Goal: Task Accomplishment & Management: Complete application form

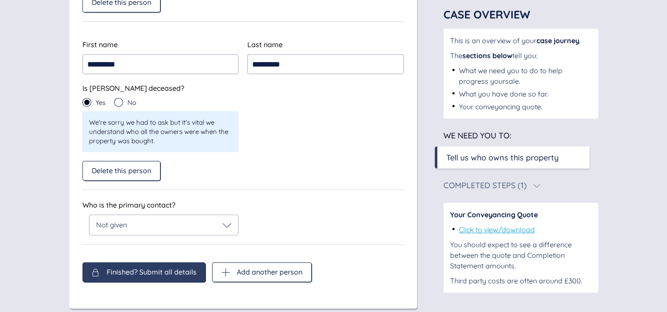
scroll to position [421, 0]
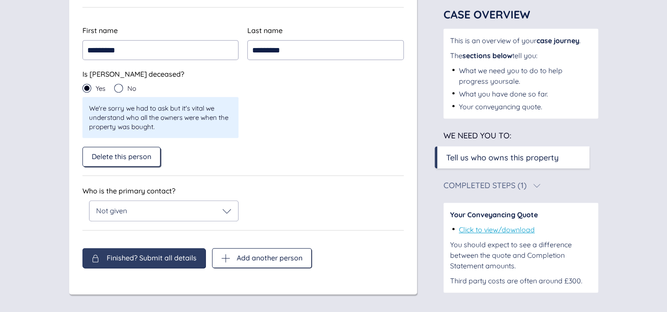
click at [129, 156] on span "Delete this person" at bounding box center [122, 157] width 60 height 8
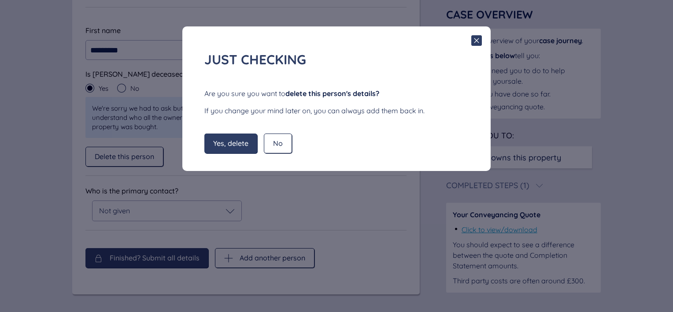
click at [249, 135] on div "Yes, delete" at bounding box center [231, 144] width 53 height 20
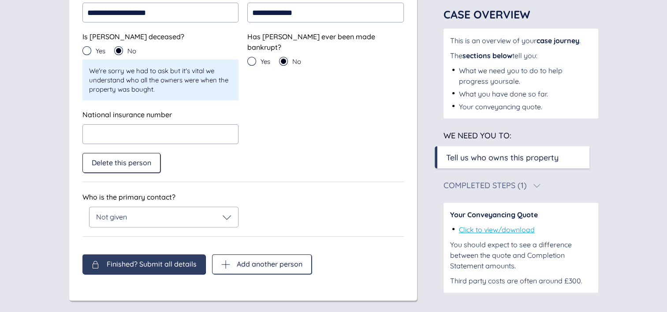
scroll to position [251, 0]
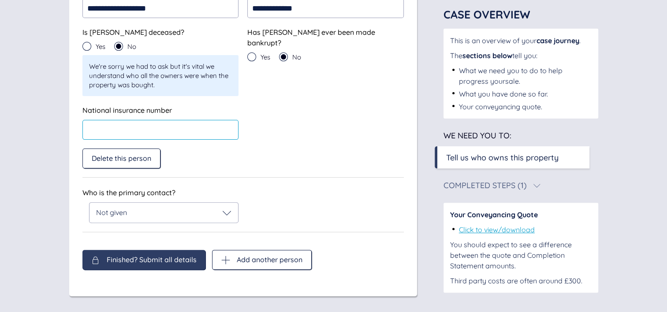
click at [193, 134] on input "text" at bounding box center [160, 130] width 156 height 20
click at [227, 210] on icon at bounding box center [227, 212] width 9 height 9
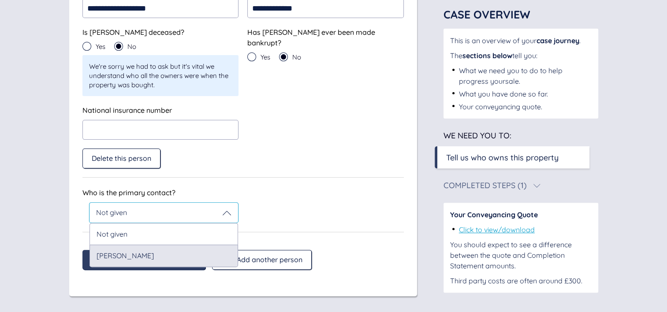
click at [129, 252] on div "[PERSON_NAME]" at bounding box center [163, 256] width 149 height 22
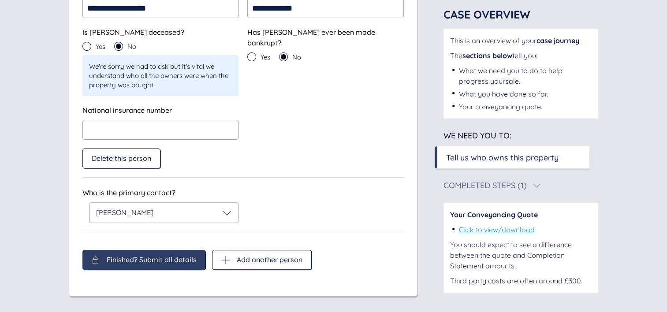
click at [200, 178] on div "**********" at bounding box center [242, 77] width 321 height 309
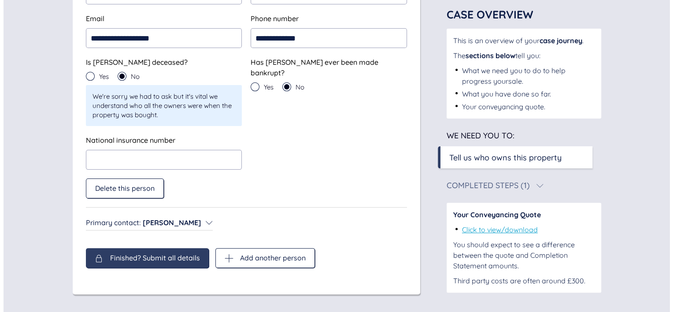
scroll to position [222, 0]
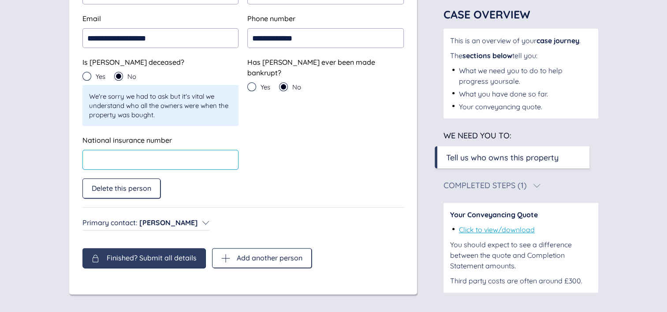
click at [178, 157] on input "text" at bounding box center [160, 160] width 156 height 20
type input "*********"
click at [164, 258] on span "Finished? Submit all details" at bounding box center [152, 258] width 90 height 8
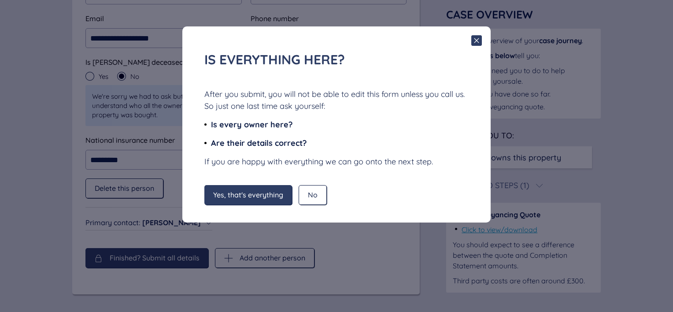
click at [264, 195] on span "Yes, that's everything" at bounding box center [248, 195] width 70 height 8
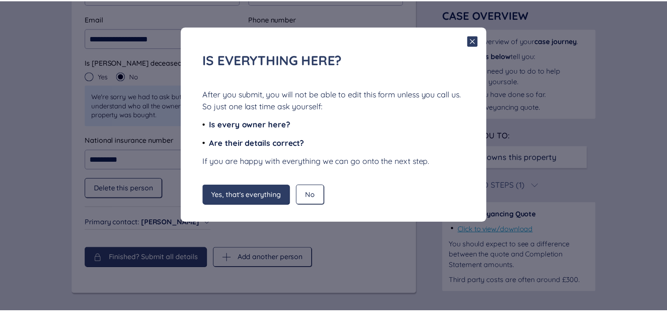
scroll to position [56, 0]
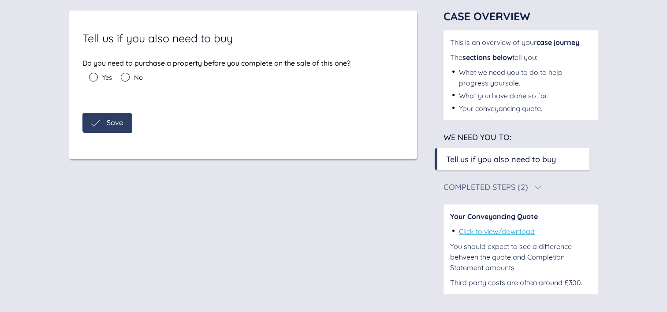
click at [131, 78] on div "No" at bounding box center [132, 77] width 22 height 9
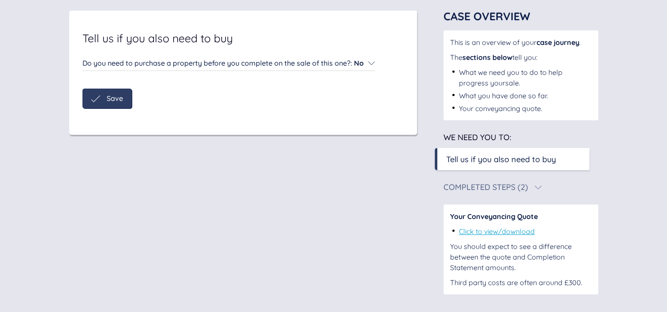
click at [368, 64] on div "Do you need to purchase a property before you complete on the sale of this one?…" at bounding box center [228, 63] width 293 height 11
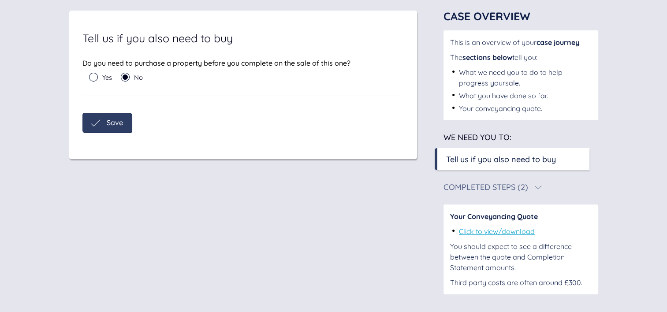
click at [96, 127] on div "Save" at bounding box center [106, 123] width 49 height 20
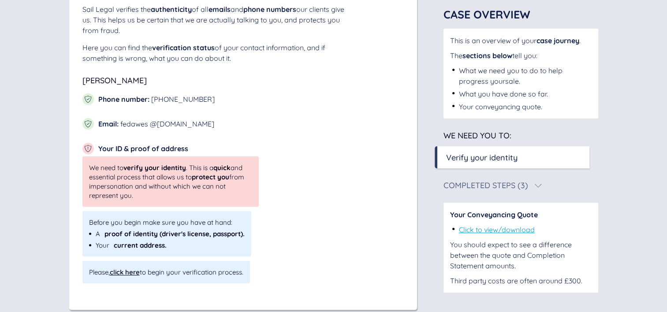
scroll to position [123, 0]
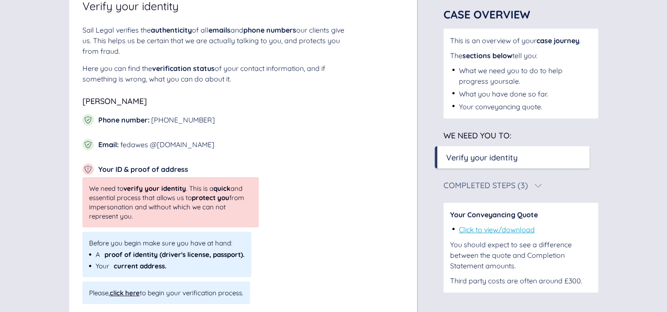
scroll to position [123, 0]
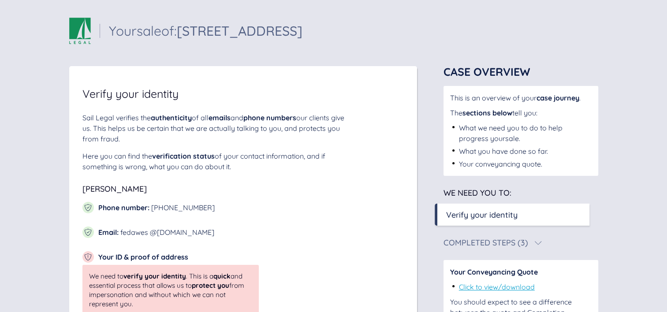
scroll to position [123, 0]
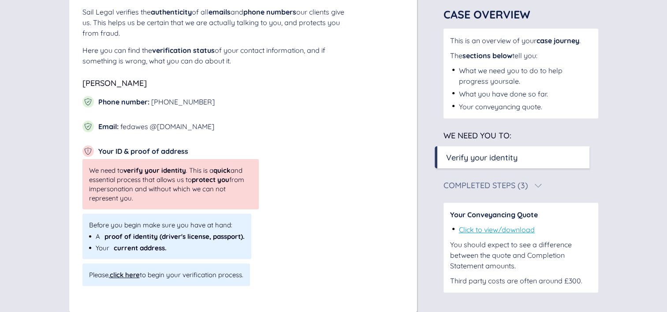
scroll to position [123, 0]
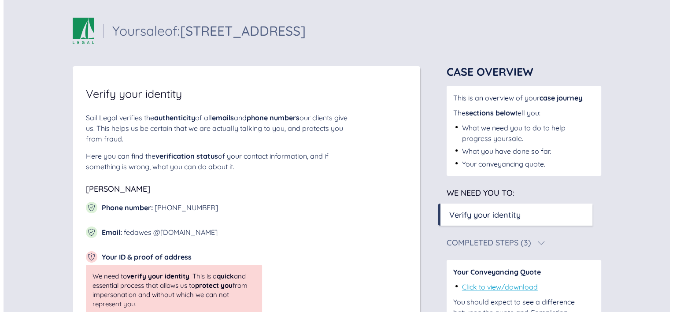
scroll to position [123, 0]
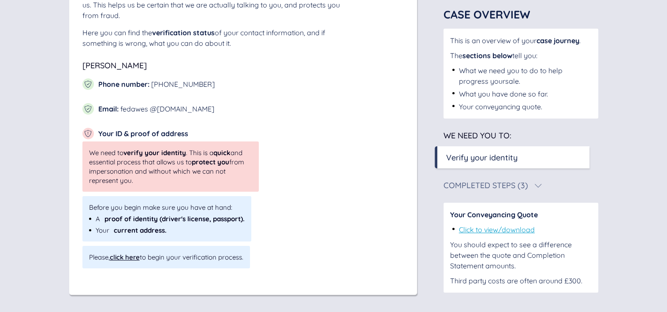
click at [117, 254] on div "click here" at bounding box center [125, 257] width 30 height 8
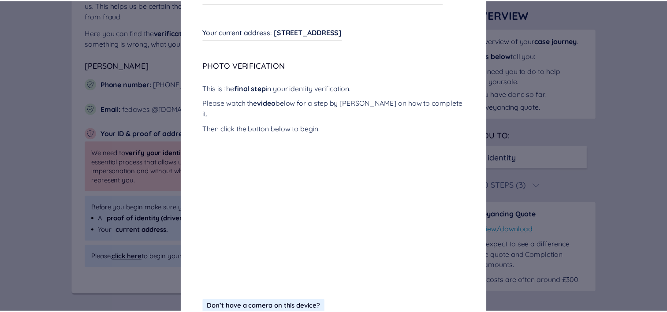
scroll to position [0, 0]
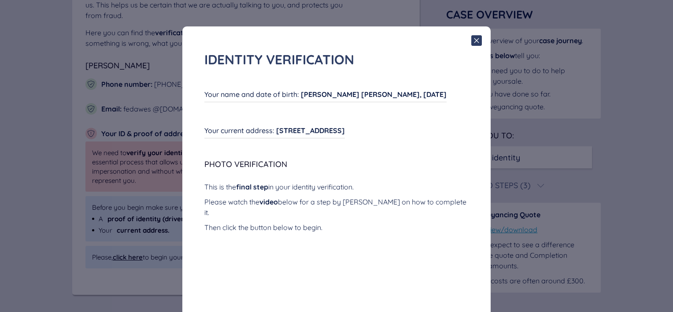
click at [472, 39] on icon at bounding box center [477, 40] width 11 height 11
